Goal: Task Accomplishment & Management: Manage account settings

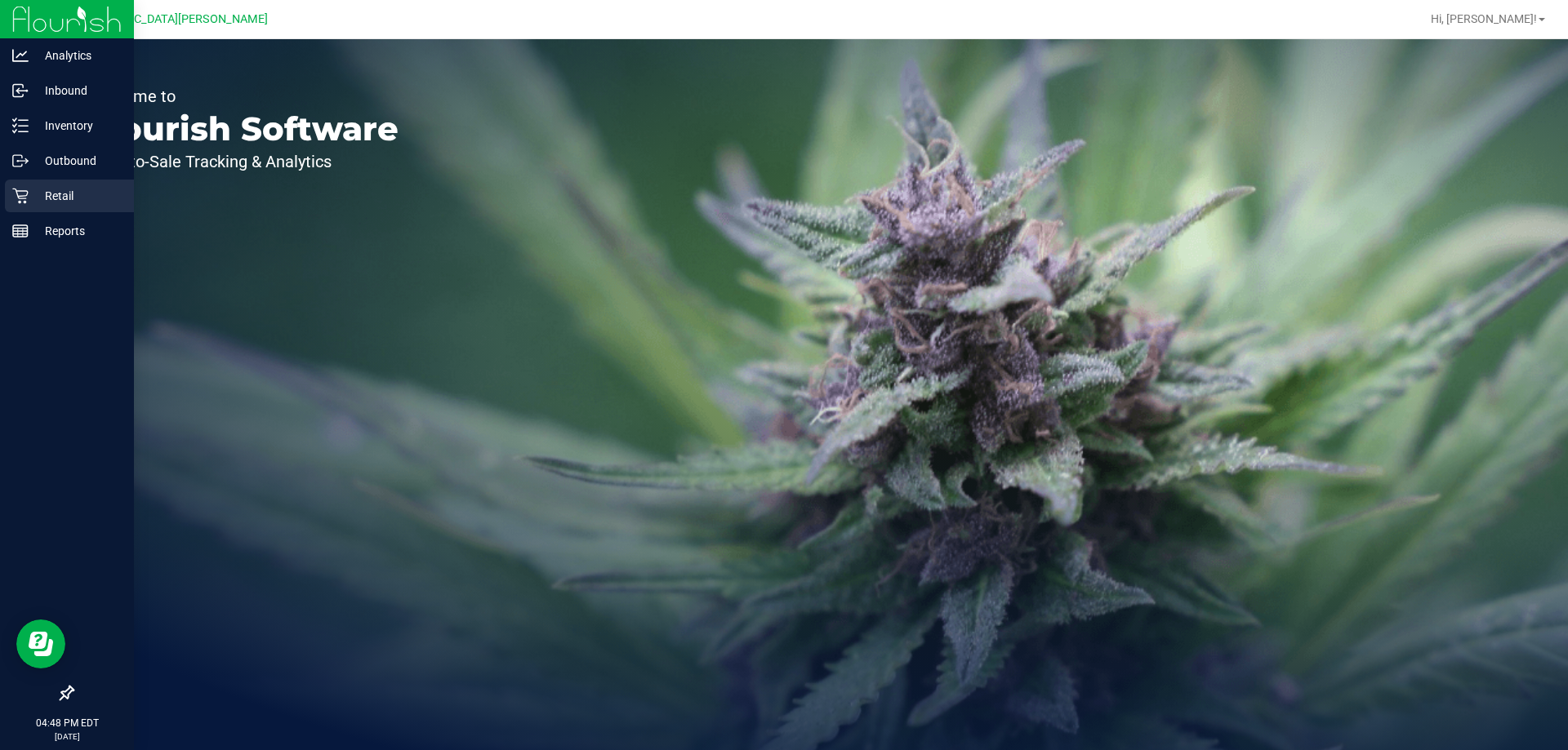
click at [71, 202] on p "Retail" at bounding box center [77, 196] width 98 height 20
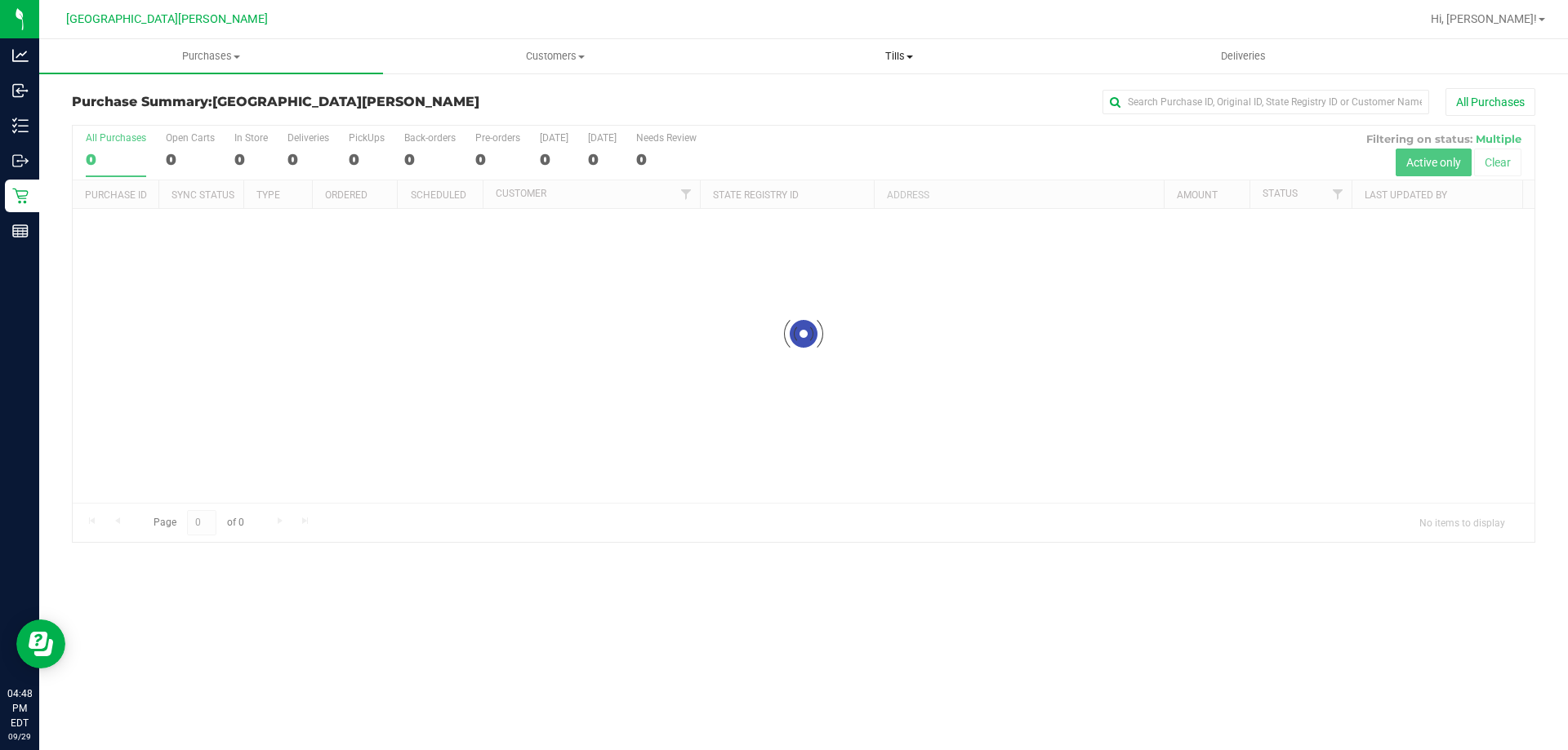
click at [892, 50] on span "Tills" at bounding box center [898, 56] width 342 height 15
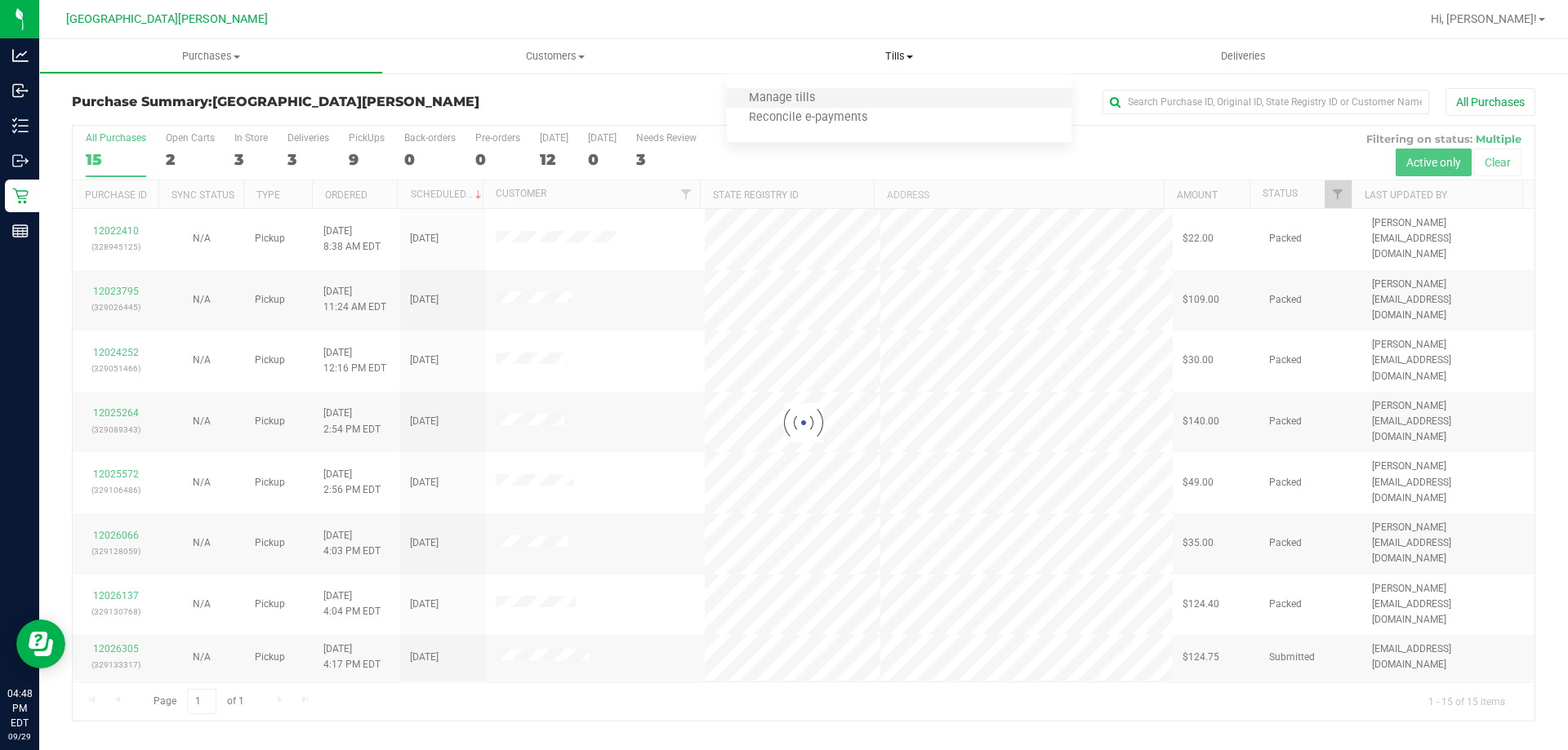
click at [842, 92] on li "Manage tills" at bounding box center [898, 99] width 343 height 20
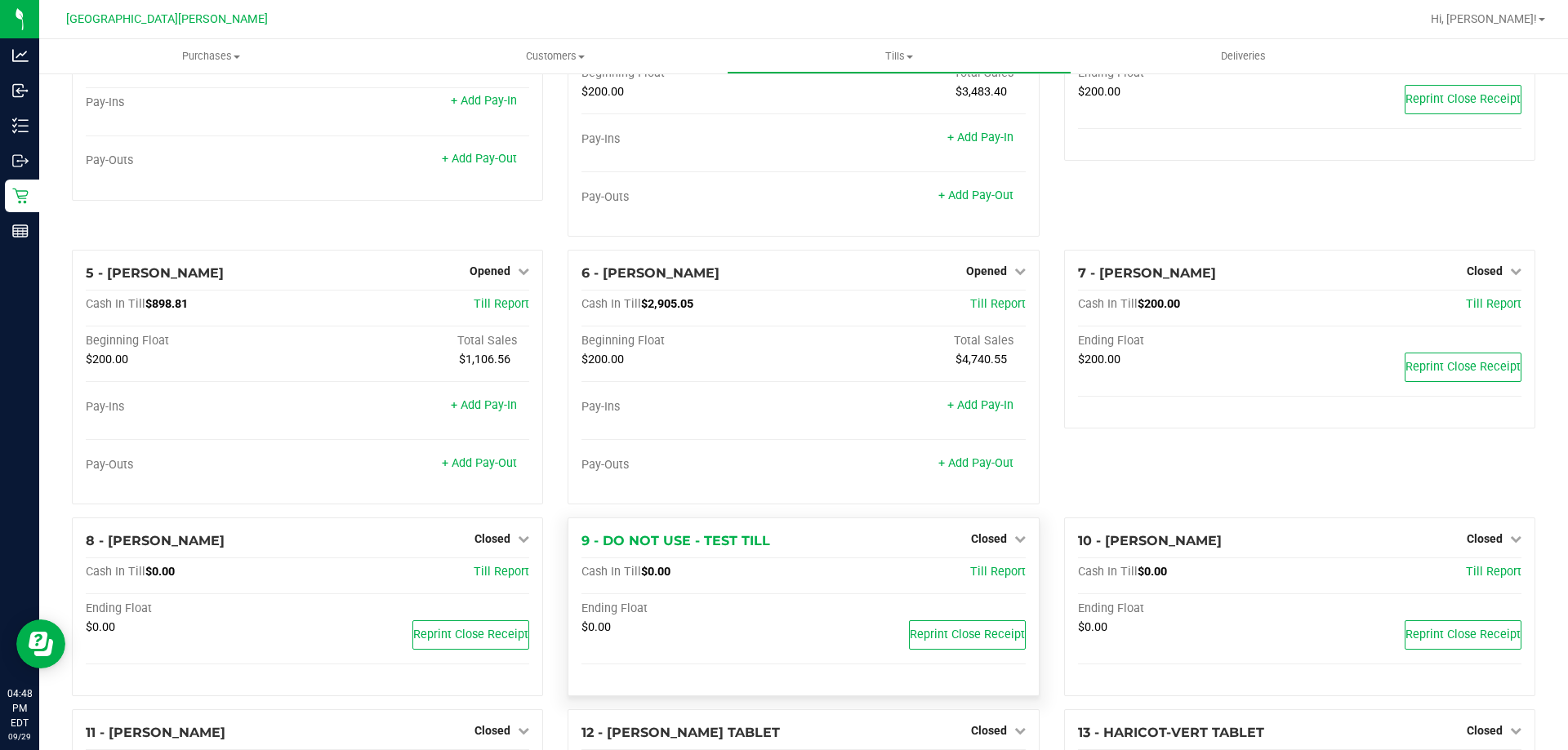
scroll to position [82, 0]
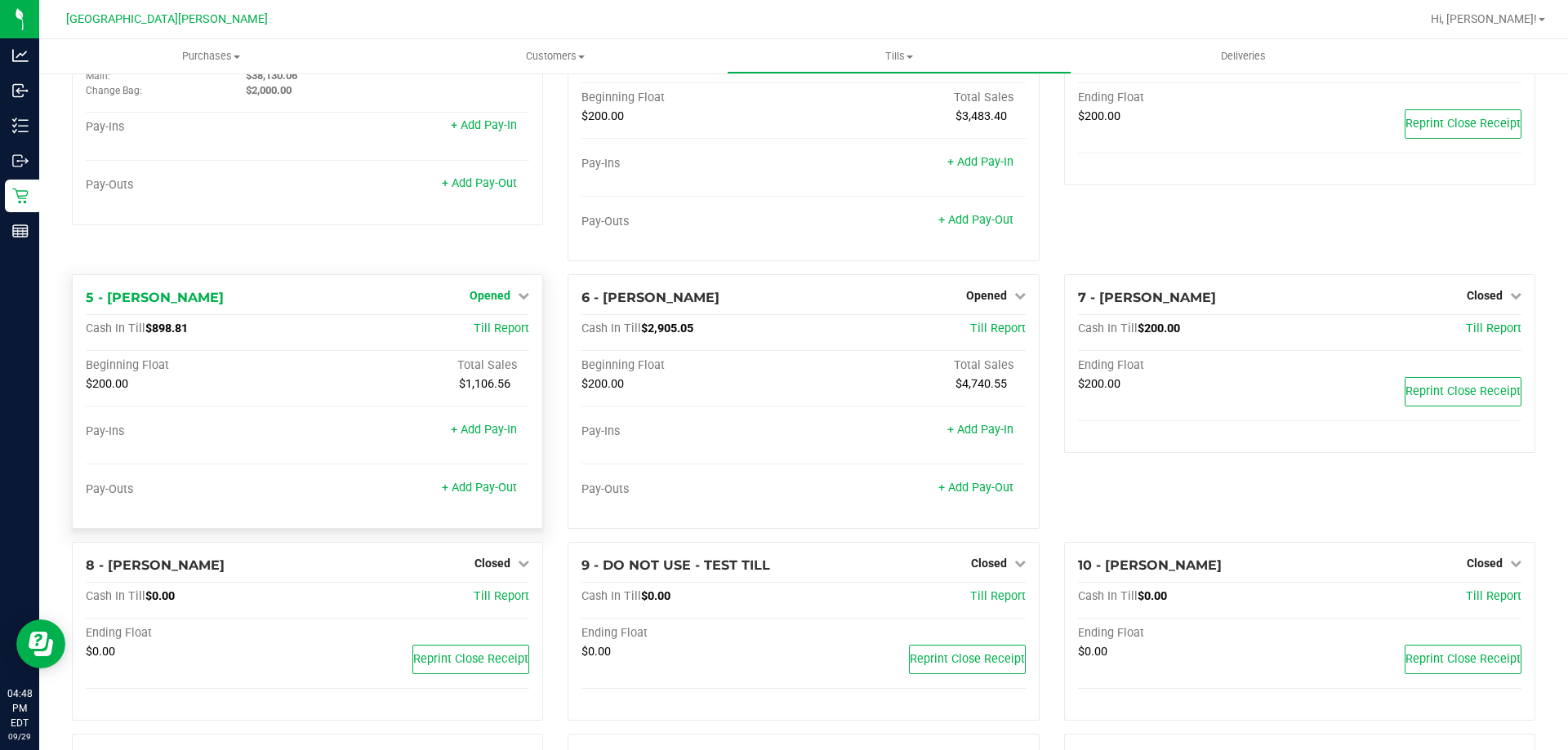
click at [491, 290] on span "Opened" at bounding box center [490, 295] width 41 height 13
click at [501, 325] on link "Close Till" at bounding box center [492, 330] width 45 height 13
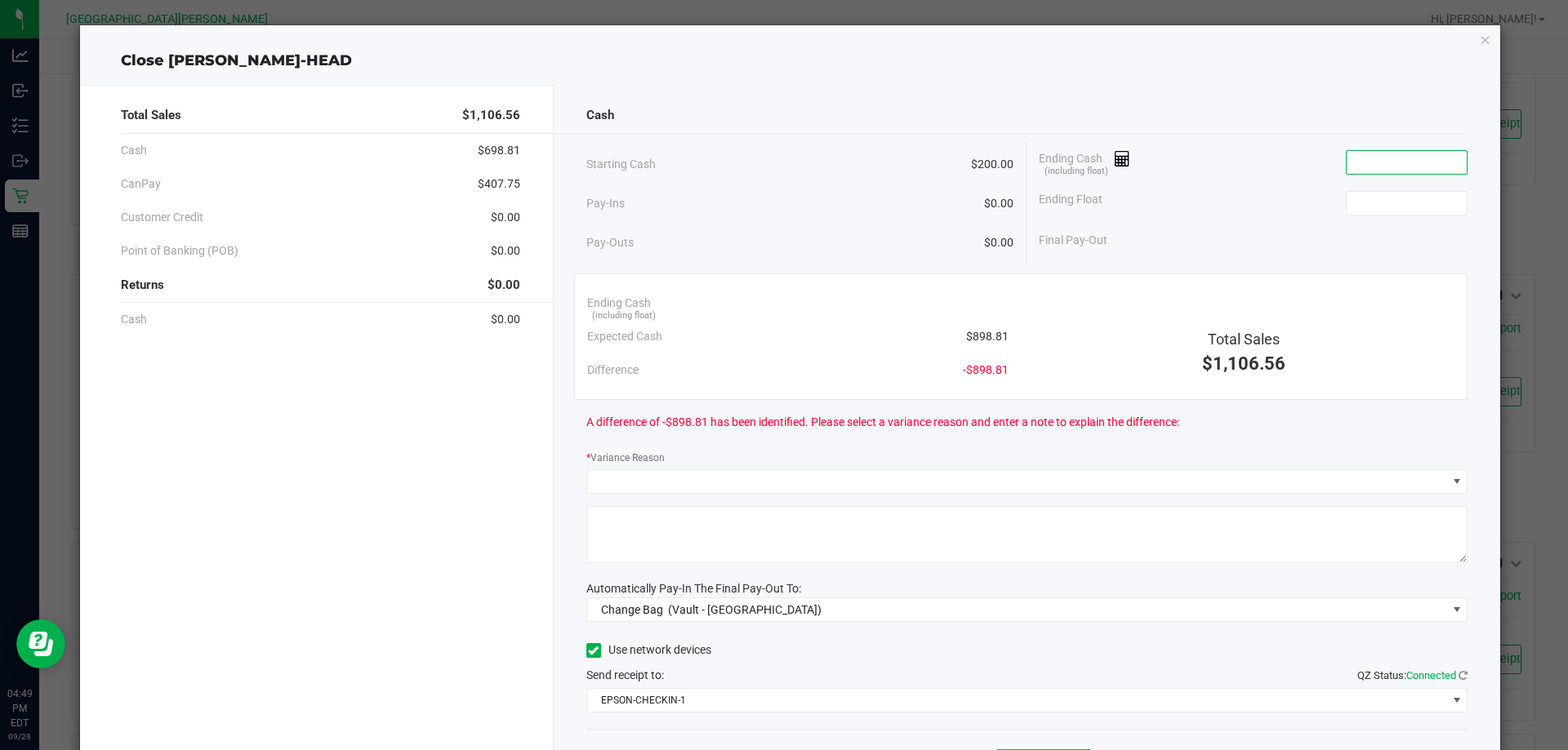
click at [1372, 173] on input at bounding box center [1406, 162] width 120 height 23
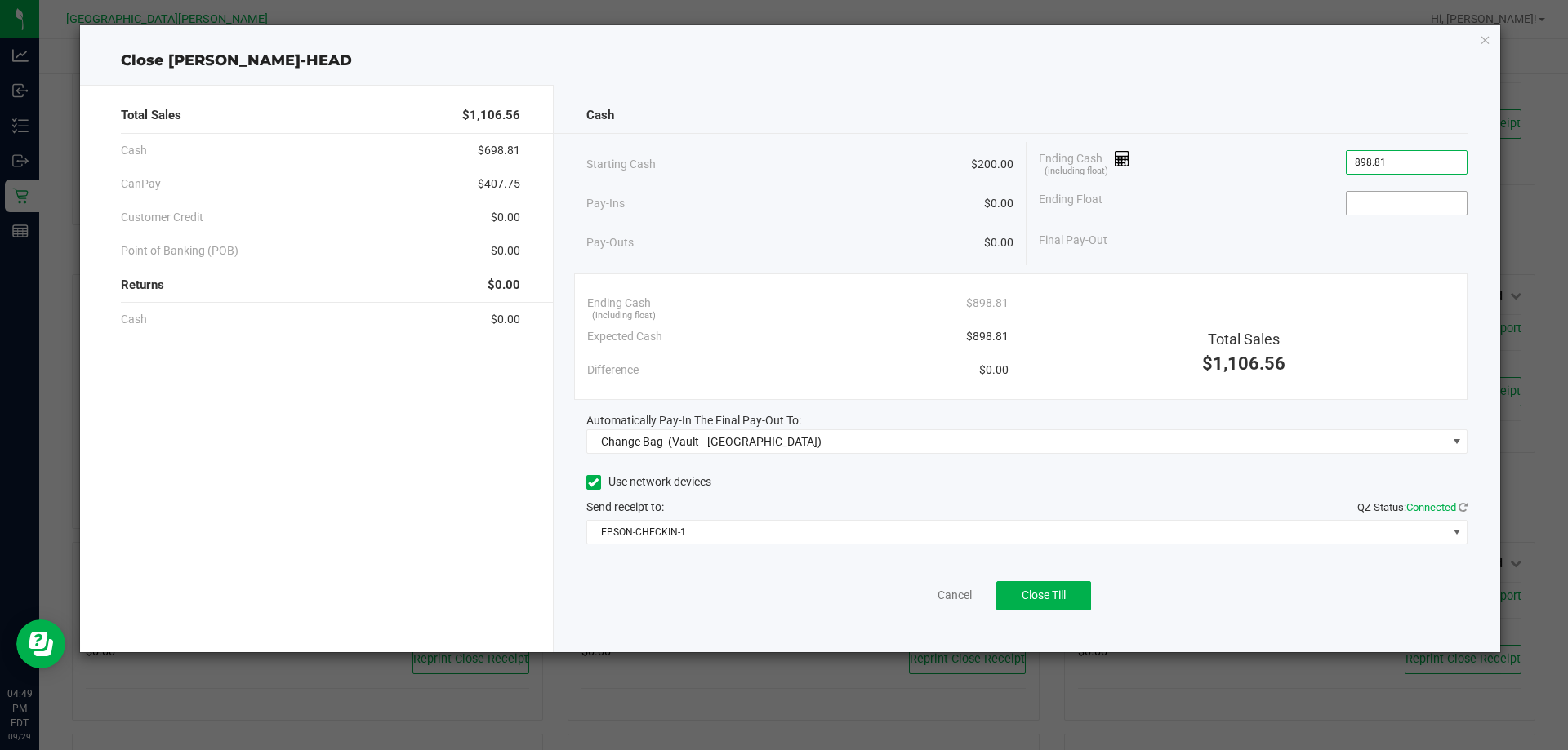
type input "$898.81"
click at [1406, 204] on input at bounding box center [1406, 202] width 120 height 23
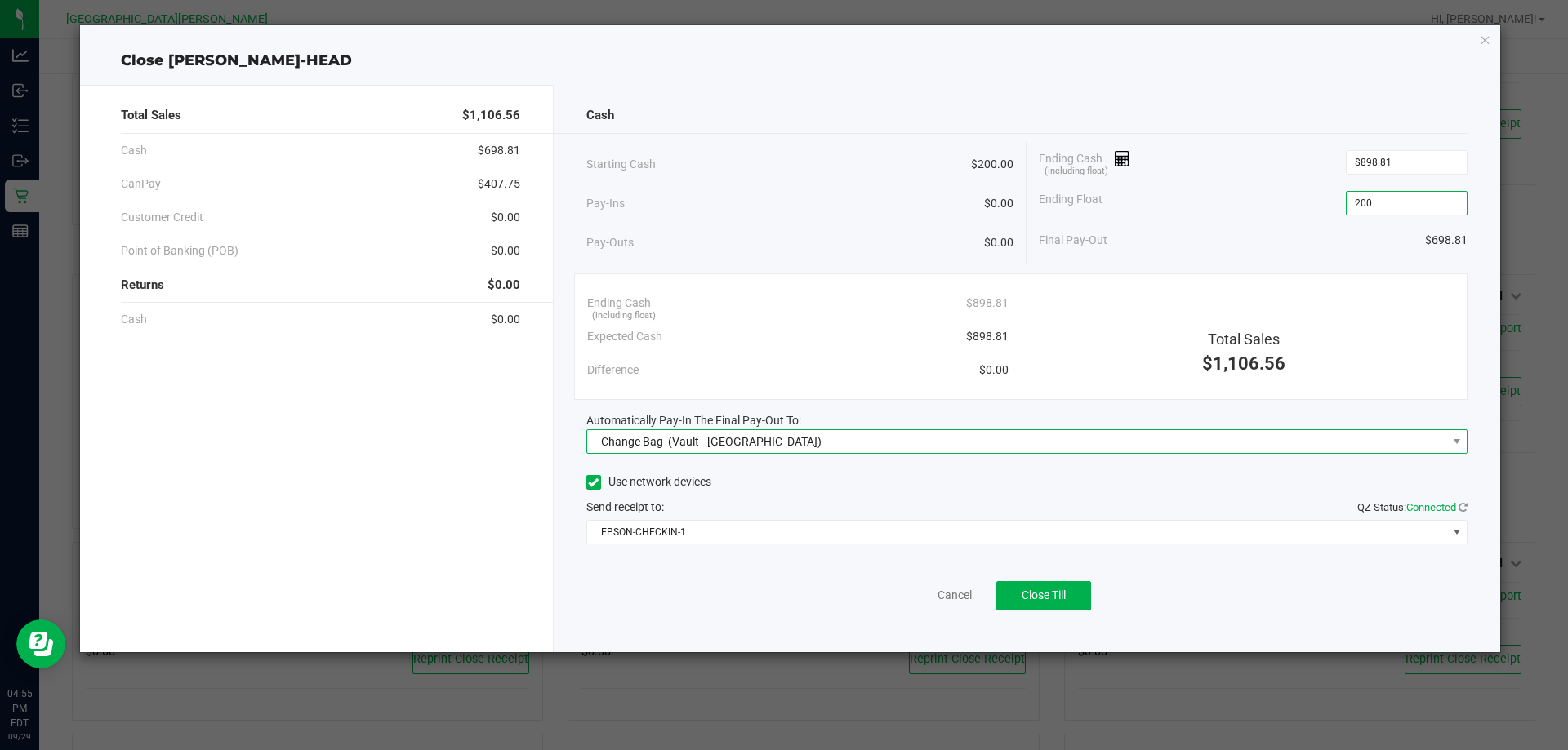
type input "$200.00"
click at [922, 439] on span "Change Bag (Vault - Key West)" at bounding box center [1017, 441] width 859 height 23
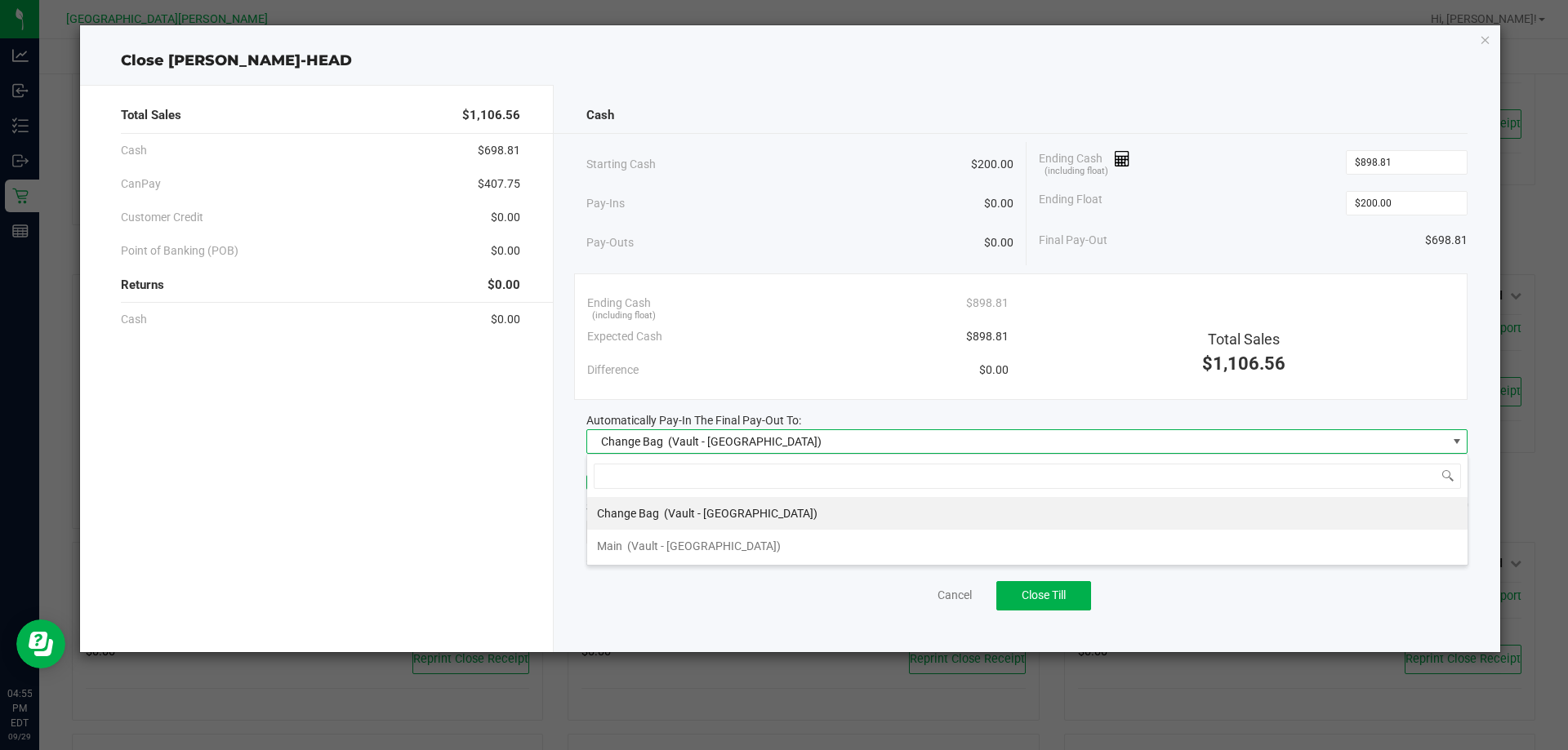
scroll to position [25, 881]
click at [766, 537] on li "Main (Vault - Key West)" at bounding box center [1027, 546] width 880 height 33
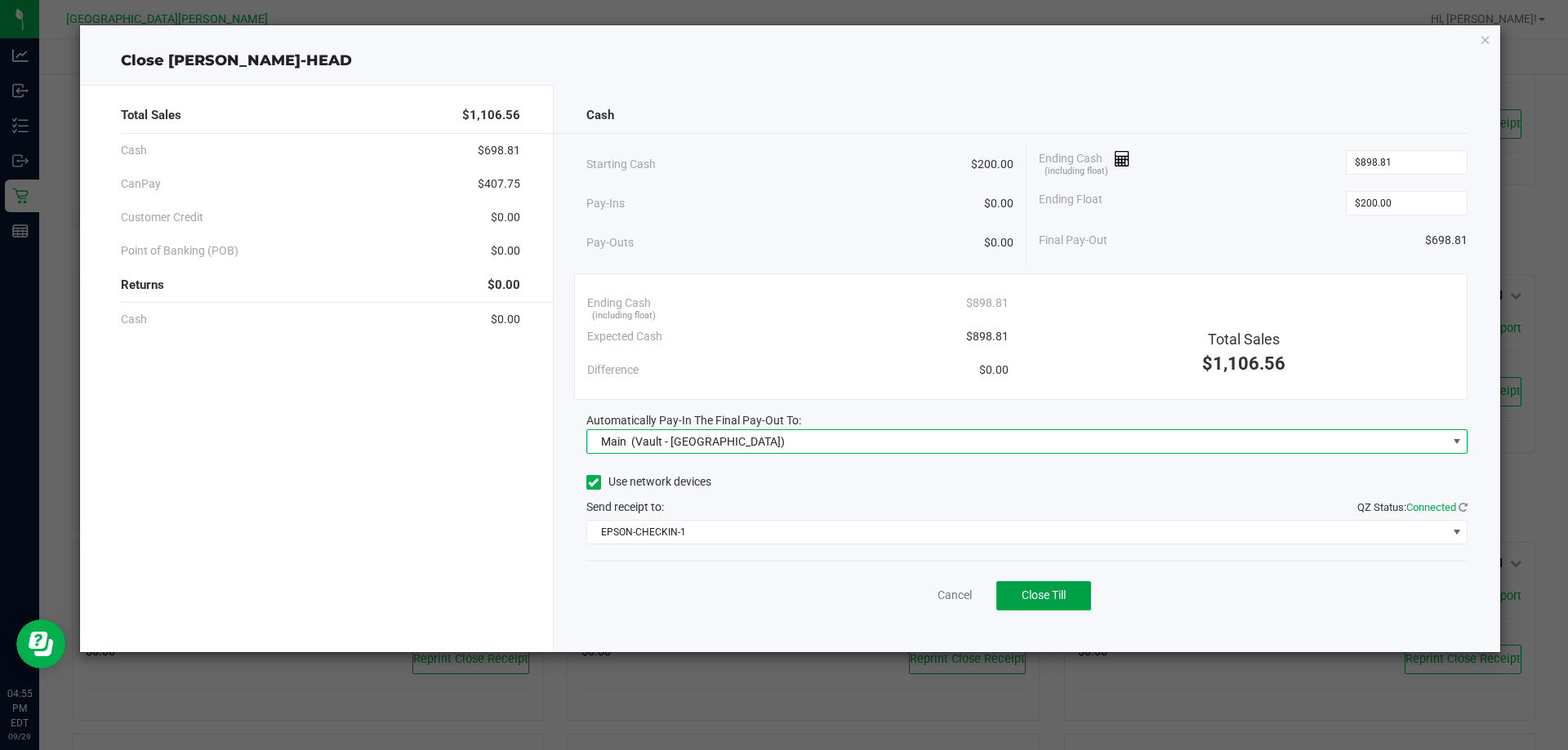
click at [1057, 597] on span "Close Till" at bounding box center [1043, 595] width 45 height 13
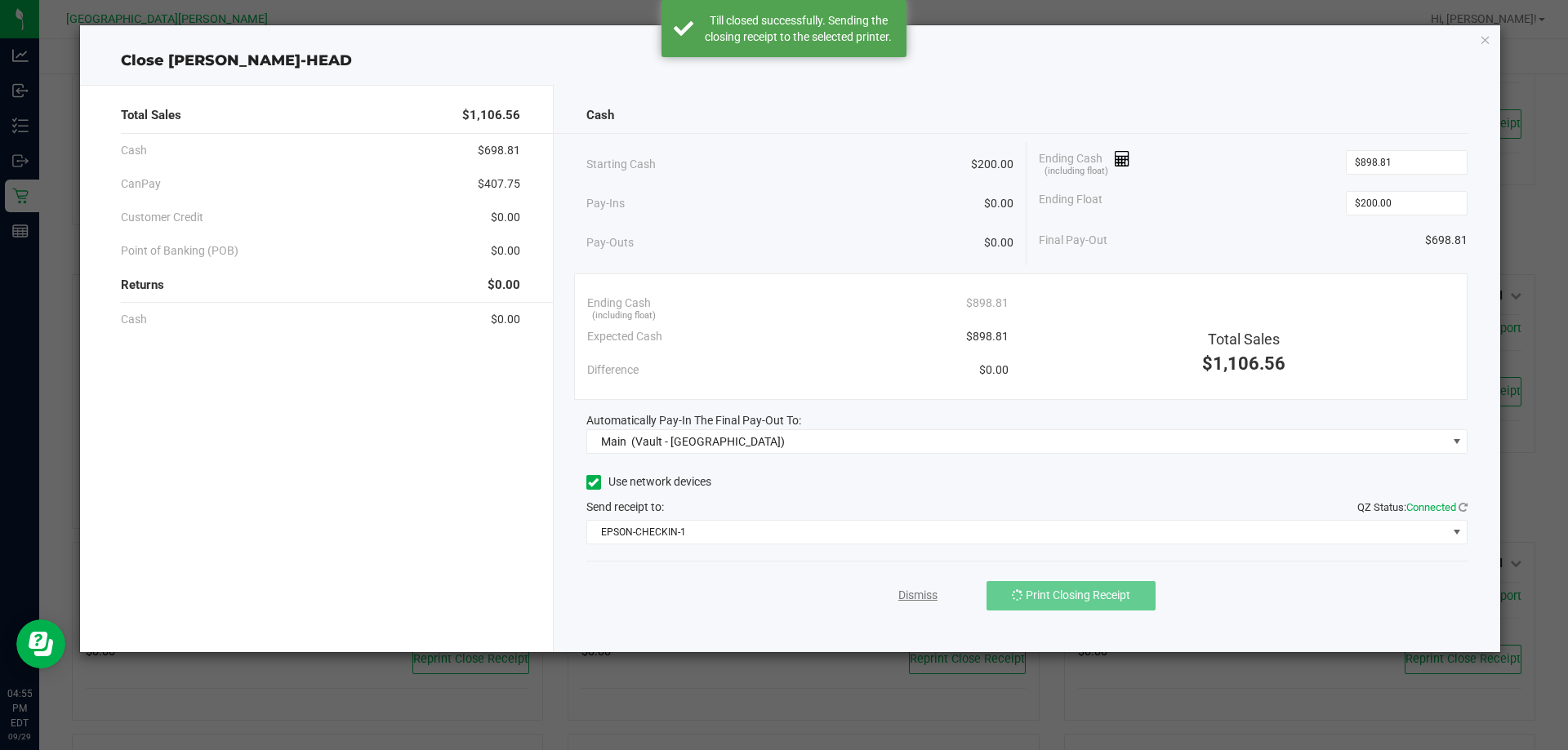
click at [900, 601] on link "Dismiss" at bounding box center [918, 595] width 39 height 17
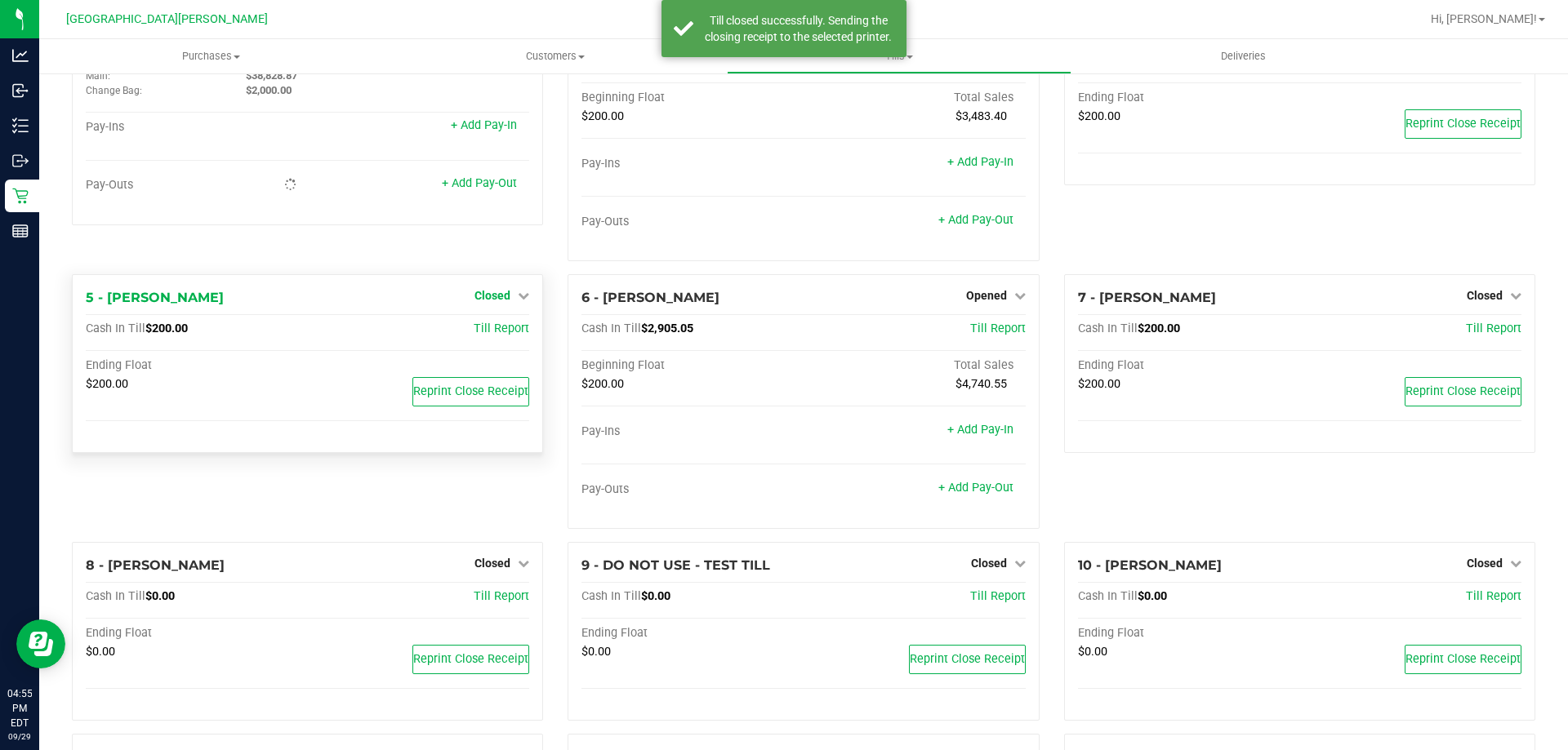
click at [490, 294] on span "Closed" at bounding box center [492, 295] width 36 height 13
click at [491, 327] on link "Open Till" at bounding box center [492, 330] width 44 height 13
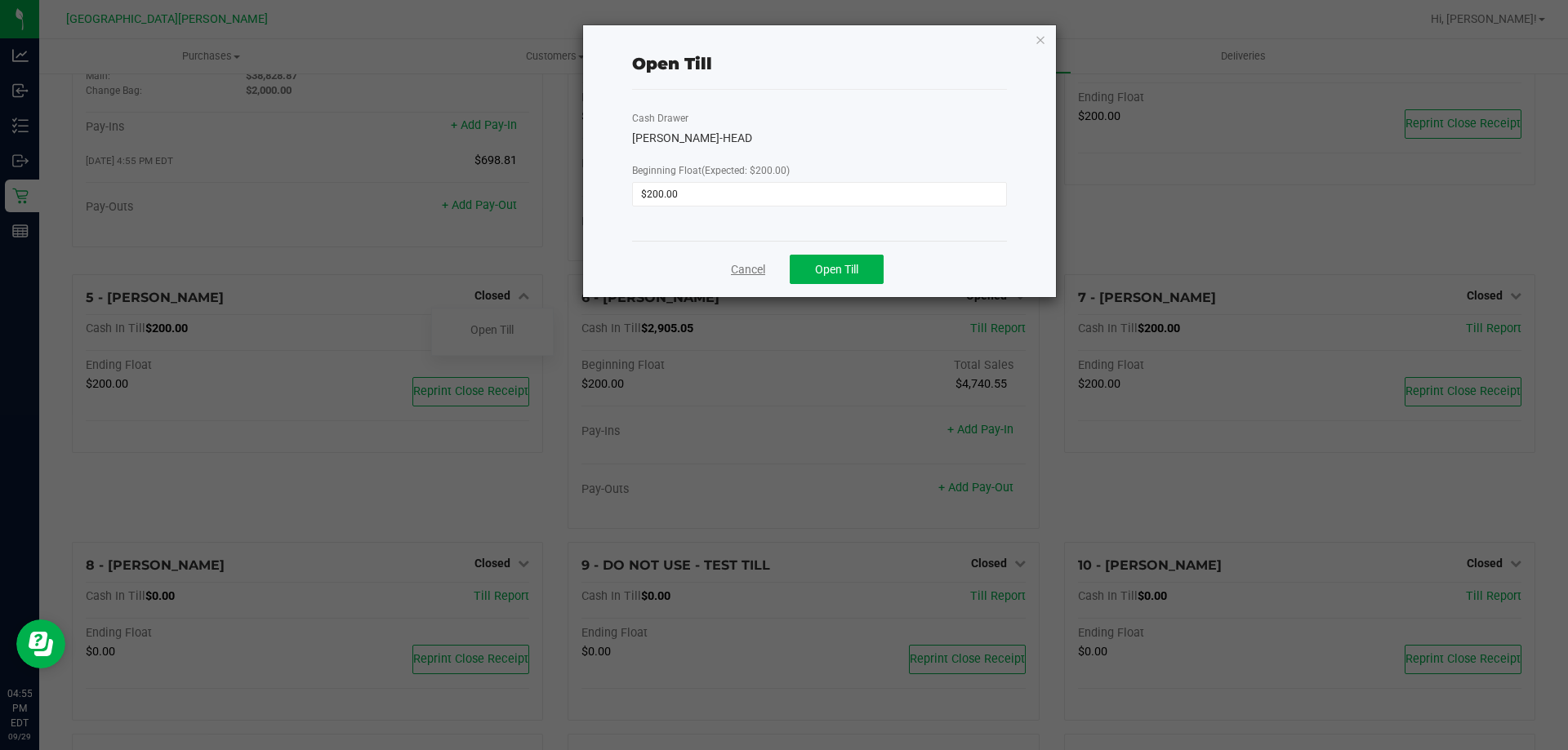
click at [743, 269] on link "Cancel" at bounding box center [748, 270] width 35 height 17
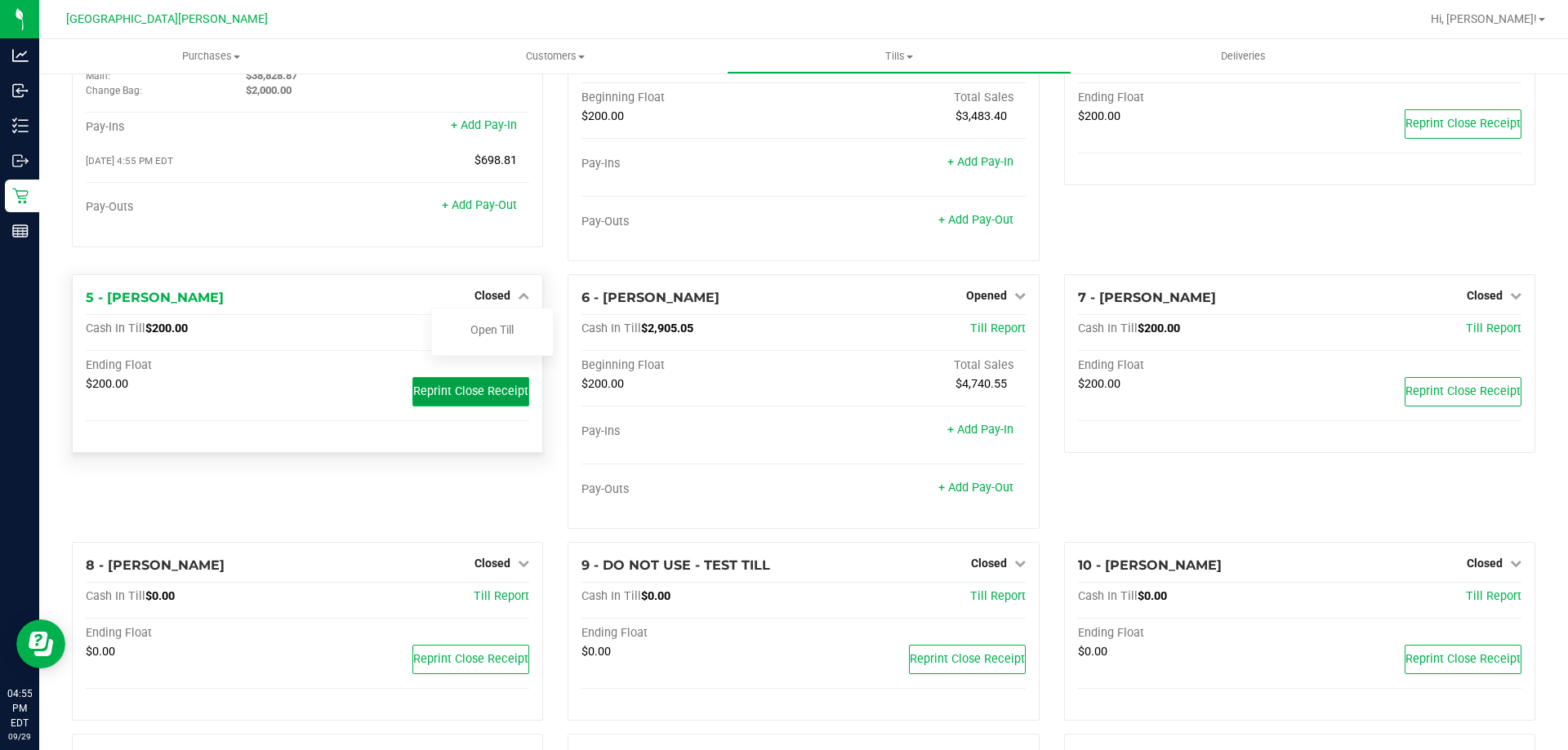
click at [484, 394] on span "Reprint Close Receipt" at bounding box center [471, 390] width 115 height 14
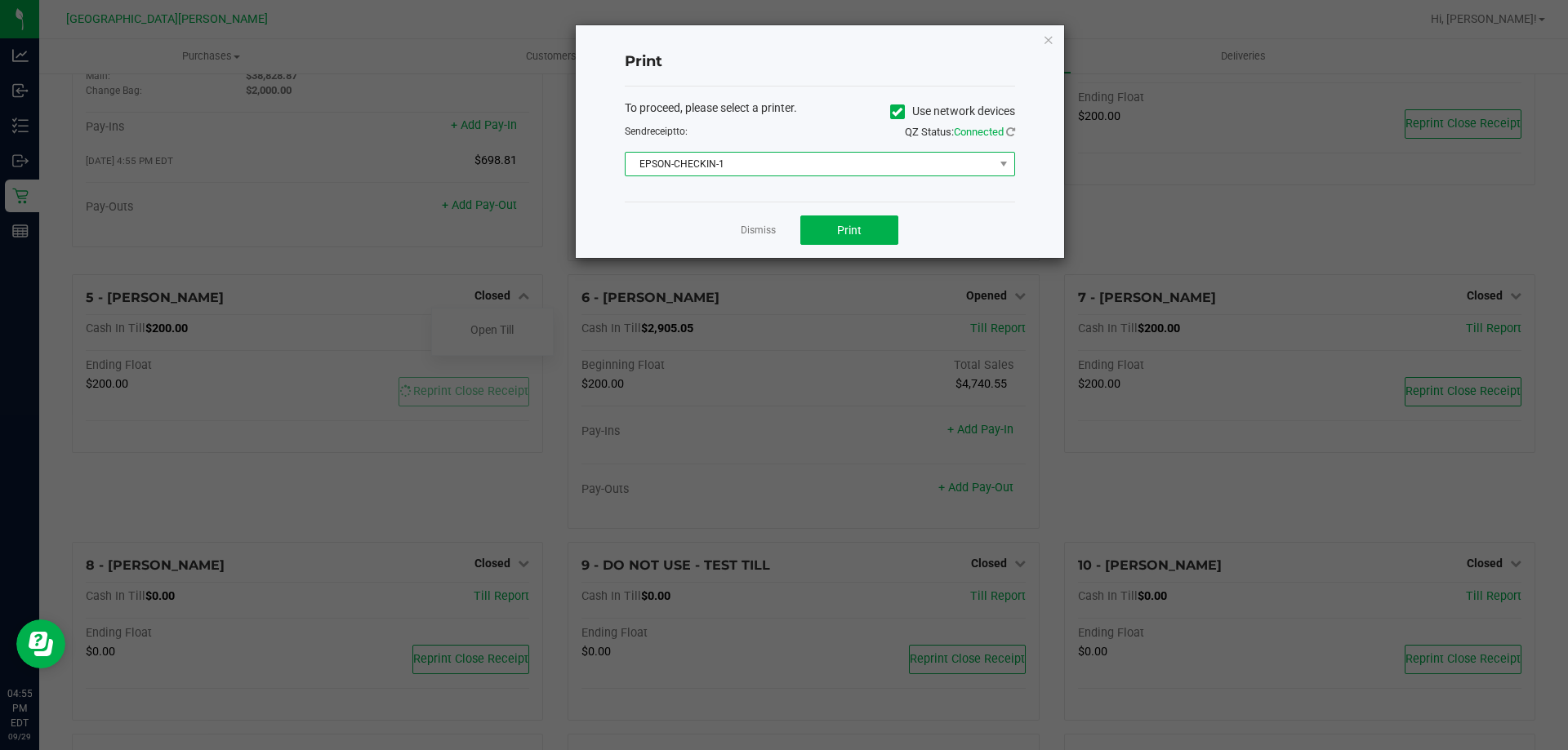
click at [823, 165] on span "EPSON-CHECKIN-1" at bounding box center [809, 163] width 368 height 23
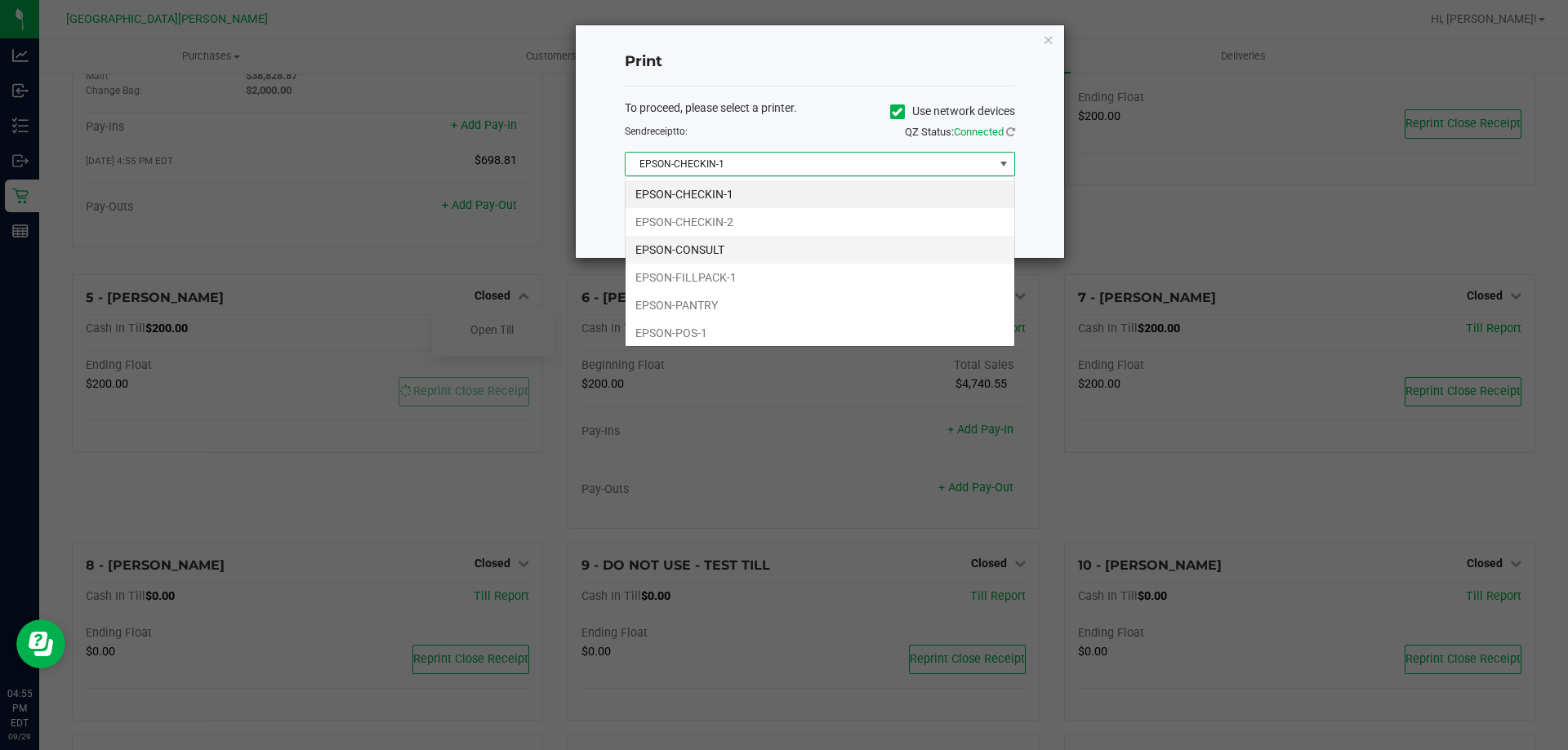
scroll to position [25, 391]
click at [727, 273] on li "EPSON-FILLPACK-1" at bounding box center [820, 277] width 389 height 28
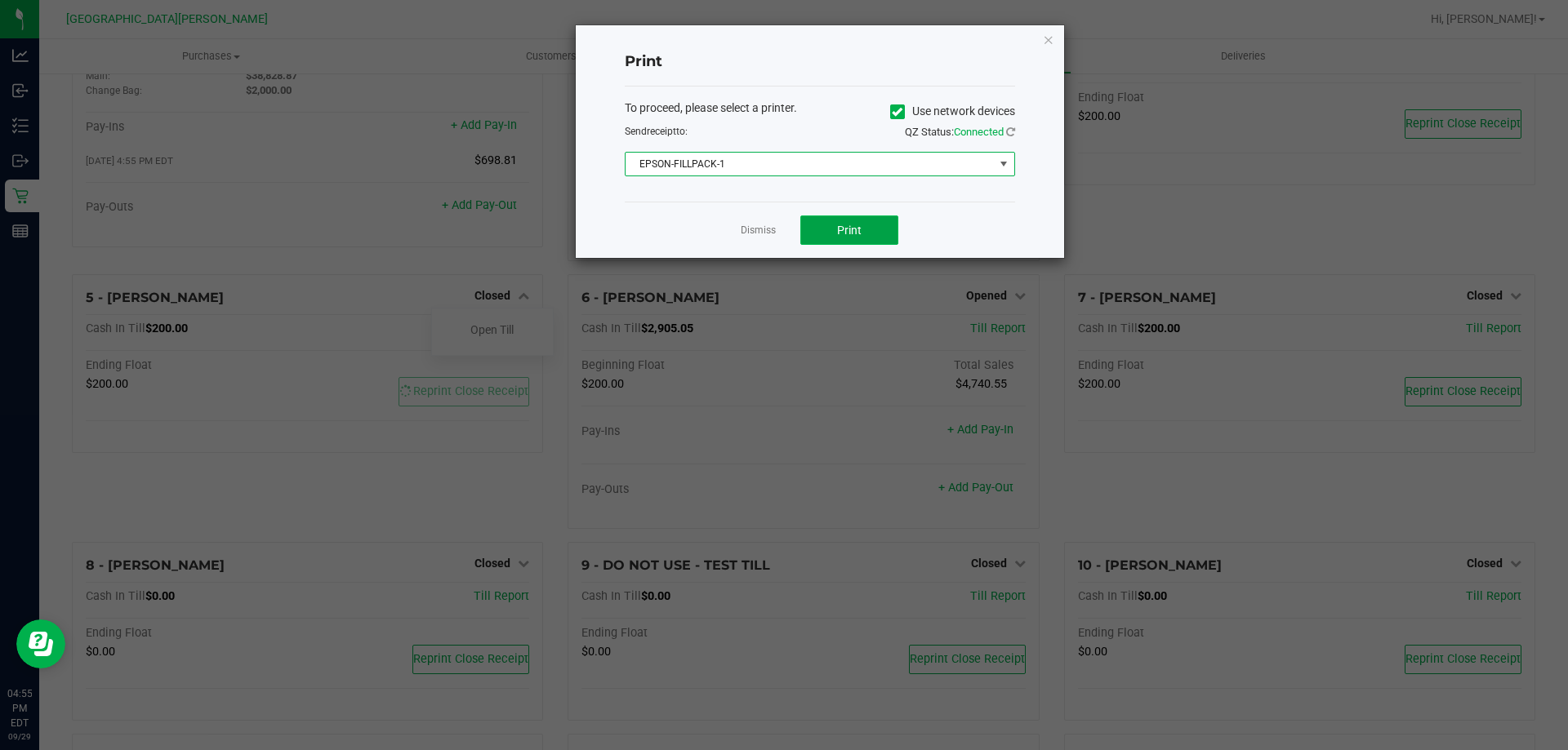
click at [841, 238] on button "Print" at bounding box center [849, 230] width 98 height 29
click at [760, 229] on link "Dismiss" at bounding box center [758, 230] width 35 height 14
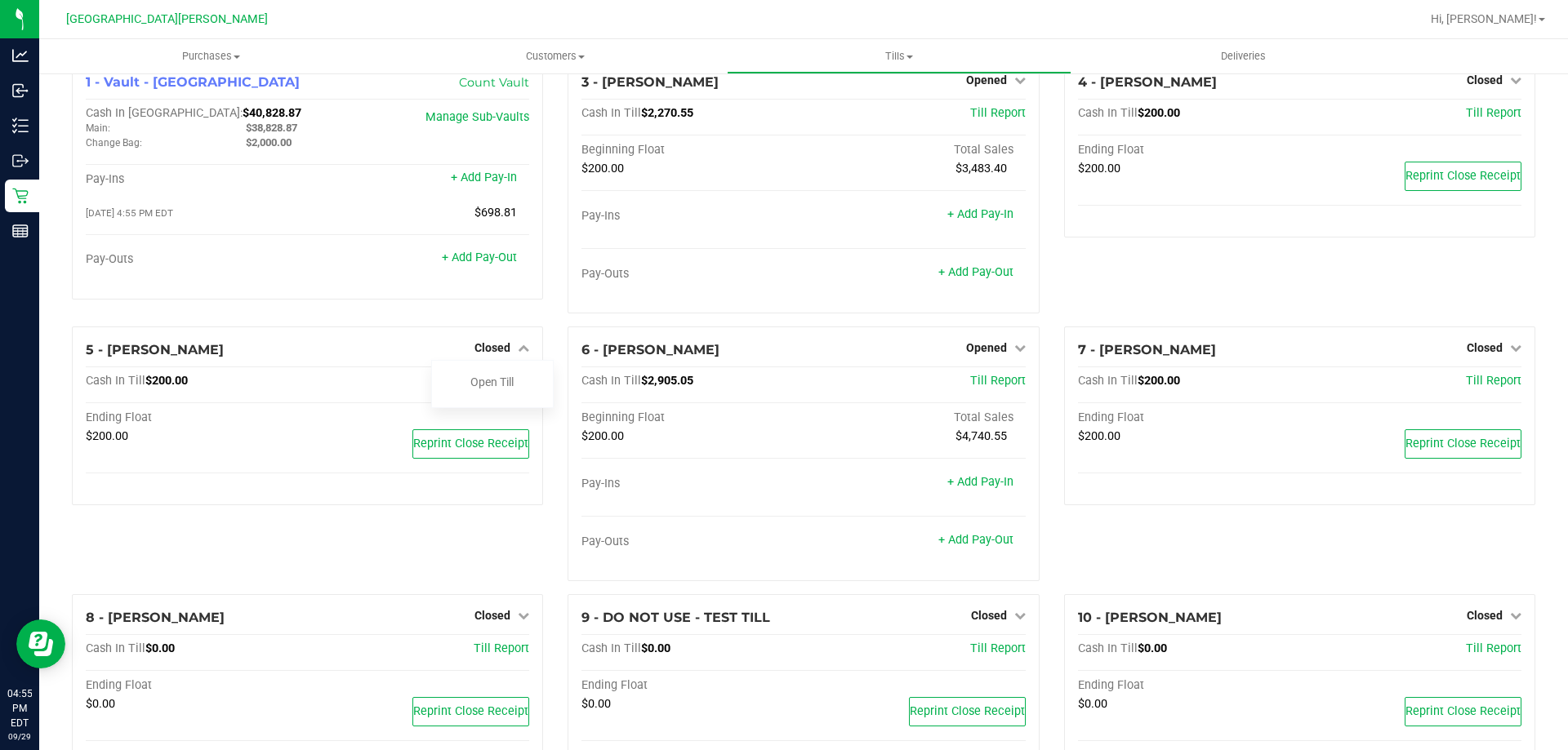
scroll to position [0, 0]
